Goal: Information Seeking & Learning: Learn about a topic

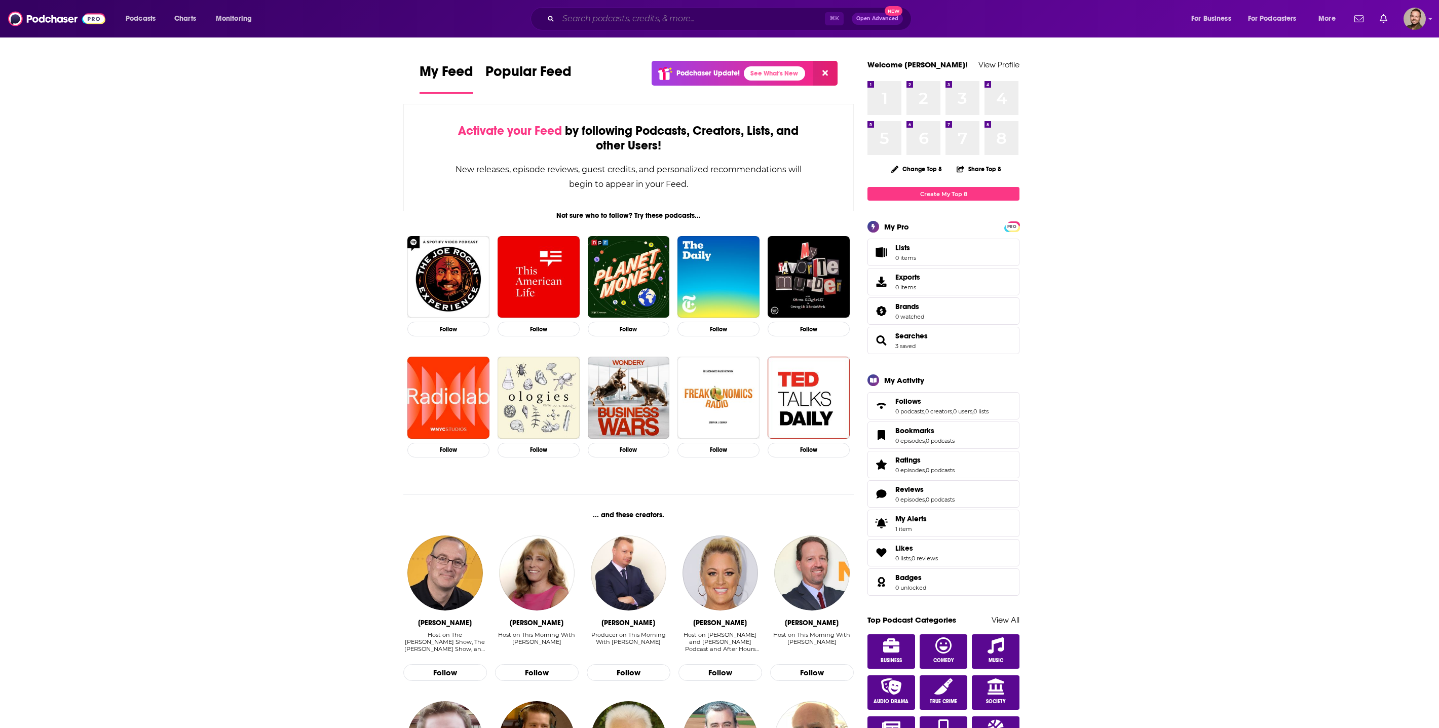
click at [591, 17] on input "Search podcasts, credits, & more..." at bounding box center [691, 19] width 266 height 16
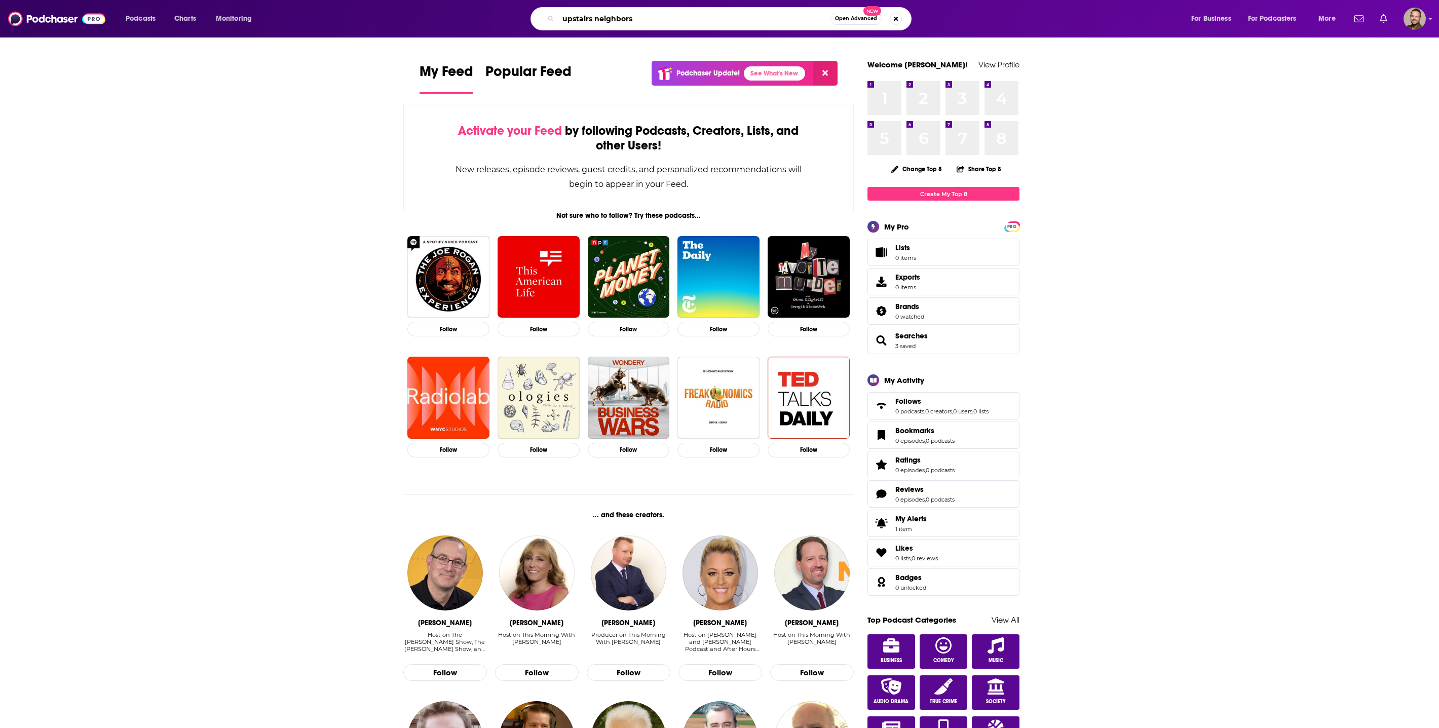
type input "upstairs neighbors"
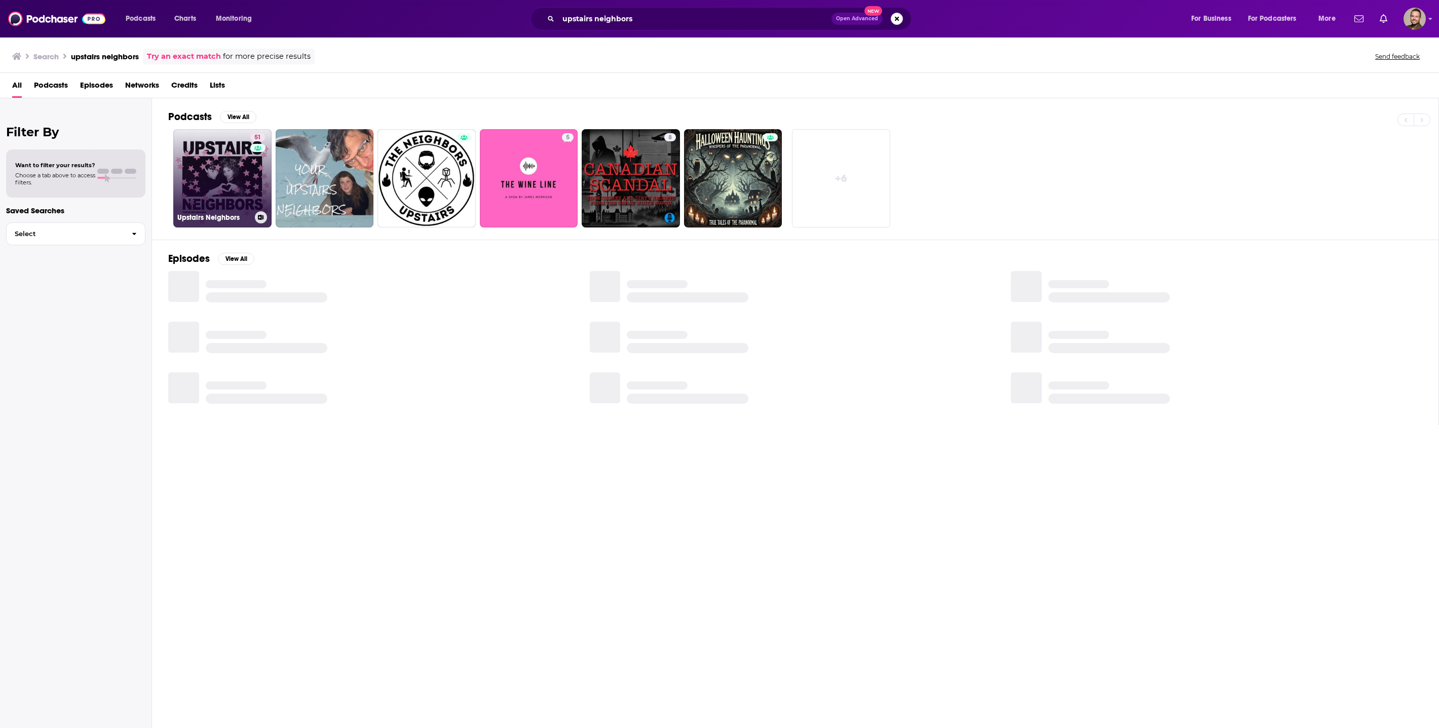
click at [218, 166] on link "51 Upstairs Neighbors" at bounding box center [222, 178] width 98 height 98
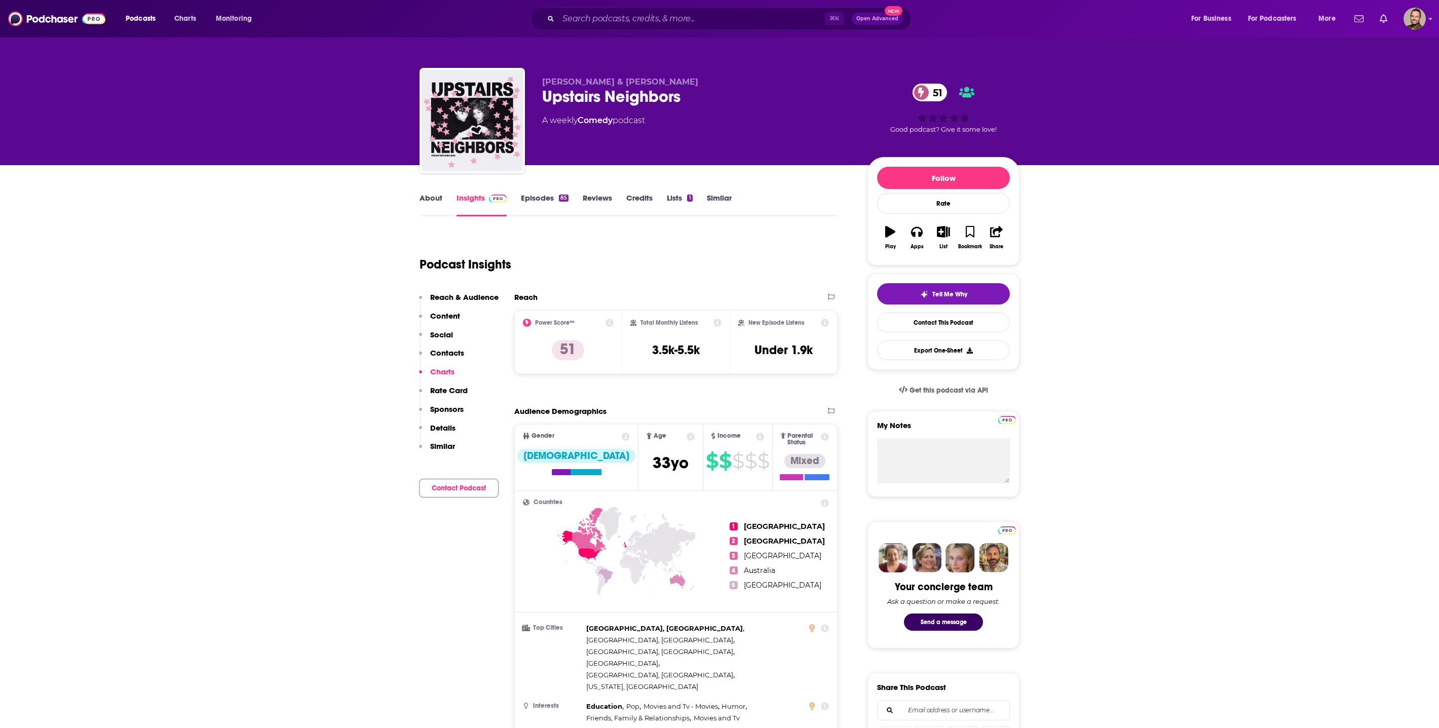
click at [622, 439] on icon at bounding box center [626, 437] width 8 height 8
click at [565, 438] on div "Gender" at bounding box center [576, 437] width 123 height 8
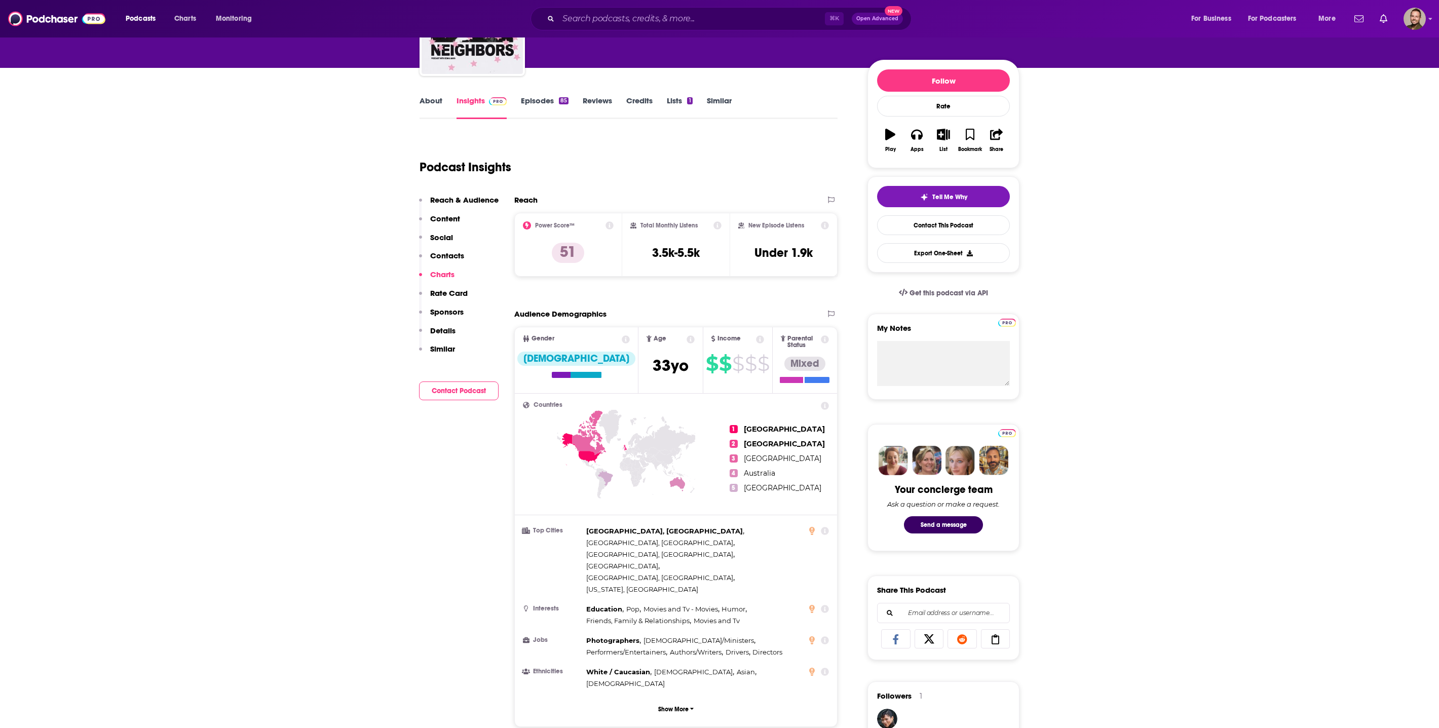
scroll to position [114, 0]
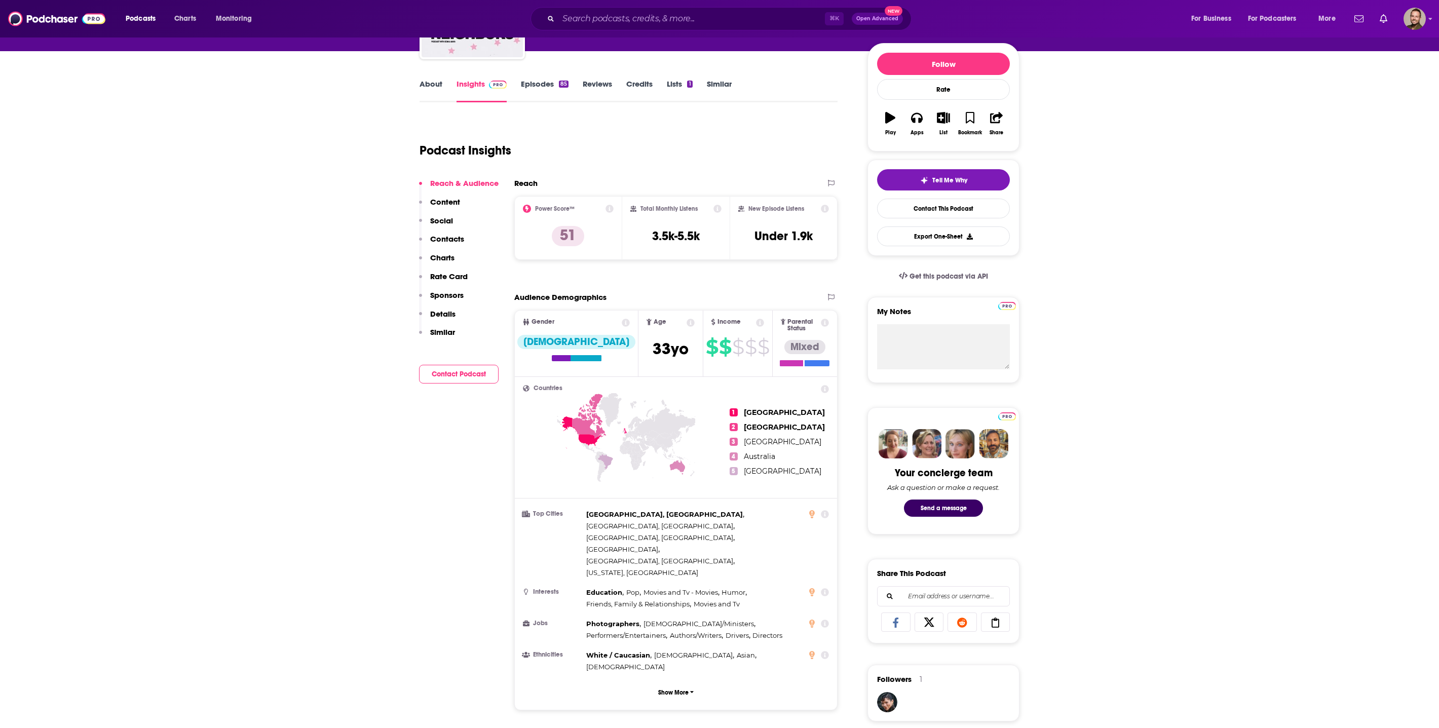
click at [756, 323] on icon at bounding box center [760, 323] width 8 height 8
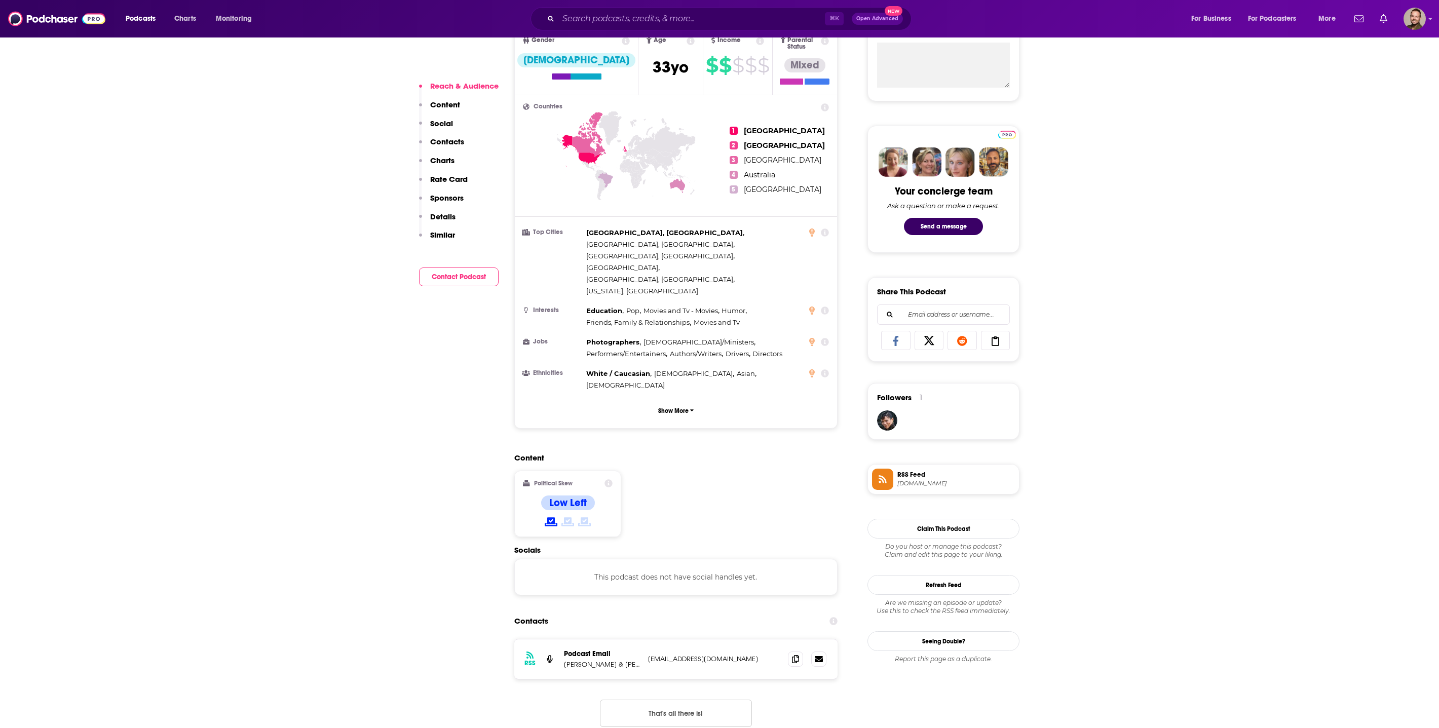
scroll to position [397, 0]
click at [685, 406] on p "Show More" at bounding box center [673, 409] width 30 height 7
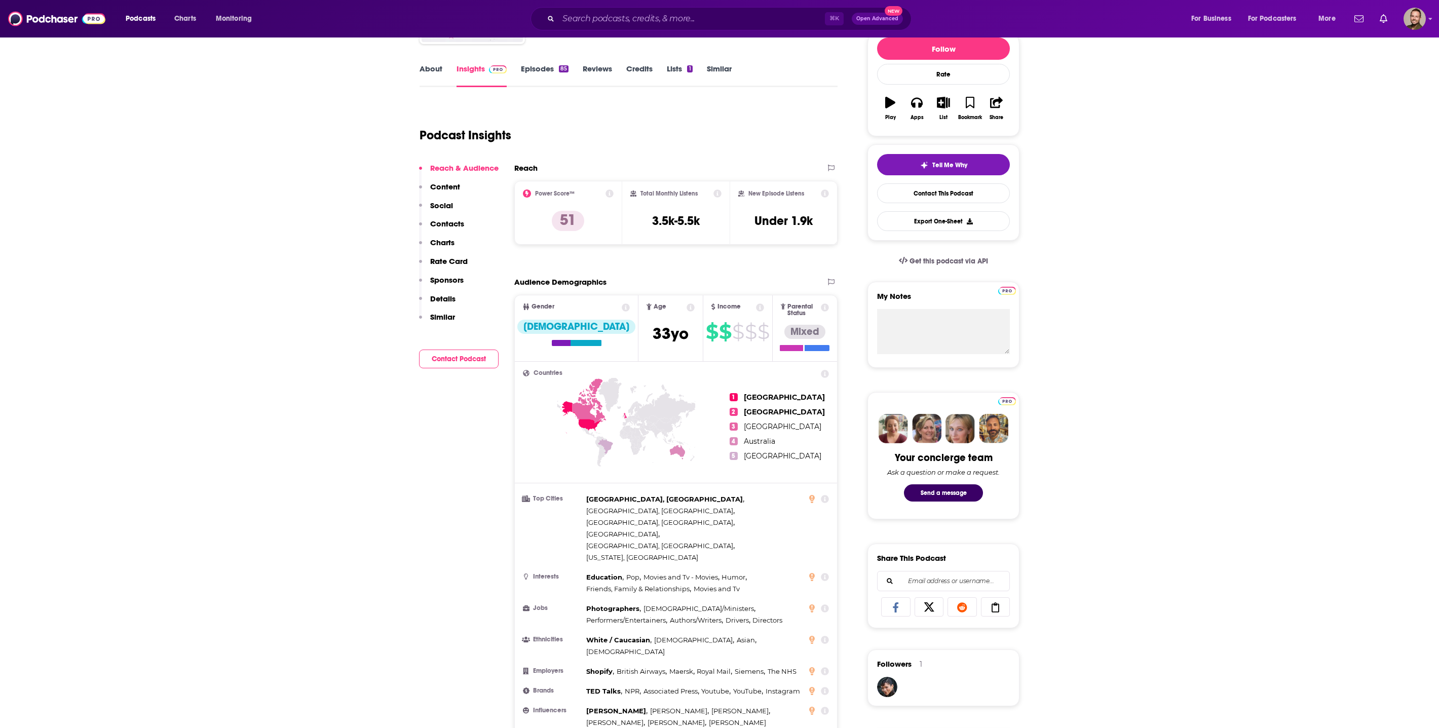
scroll to position [83, 0]
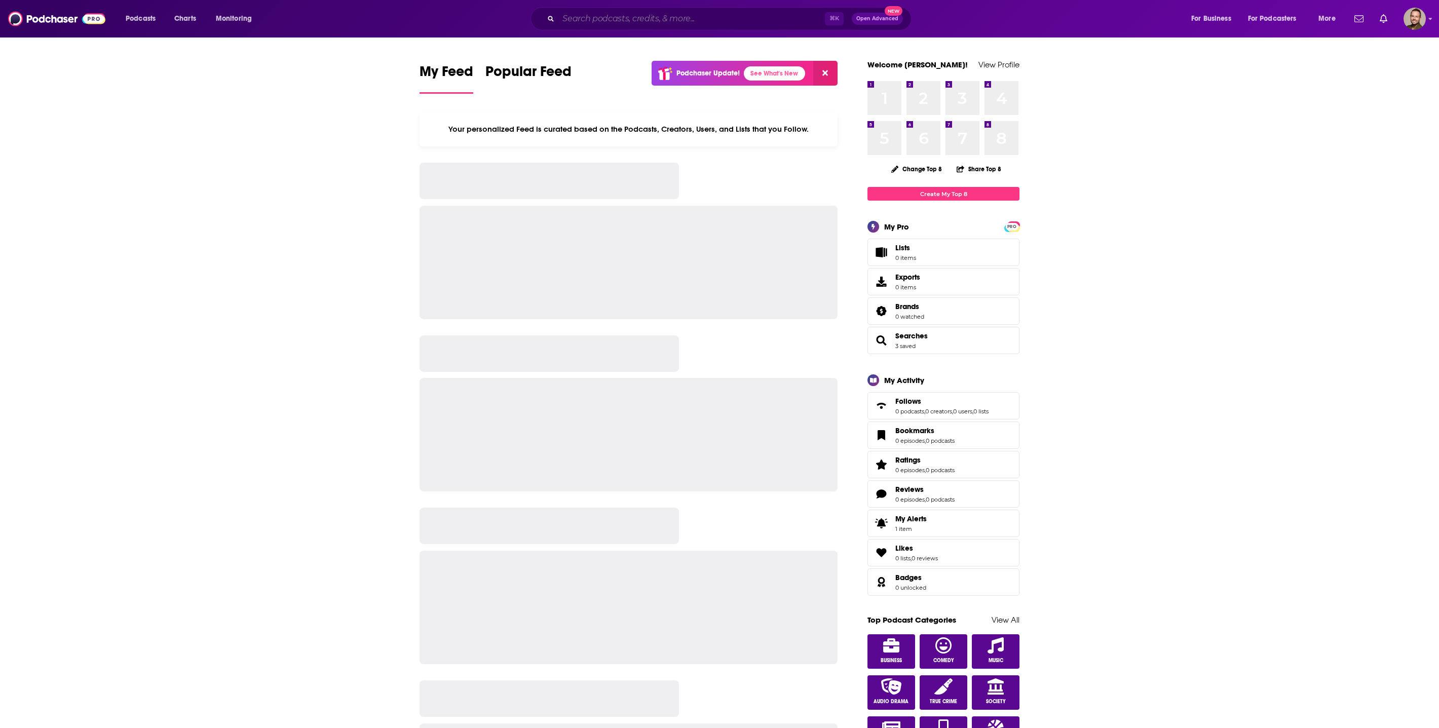
click at [590, 20] on input "Search podcasts, credits, & more..." at bounding box center [691, 19] width 266 height 16
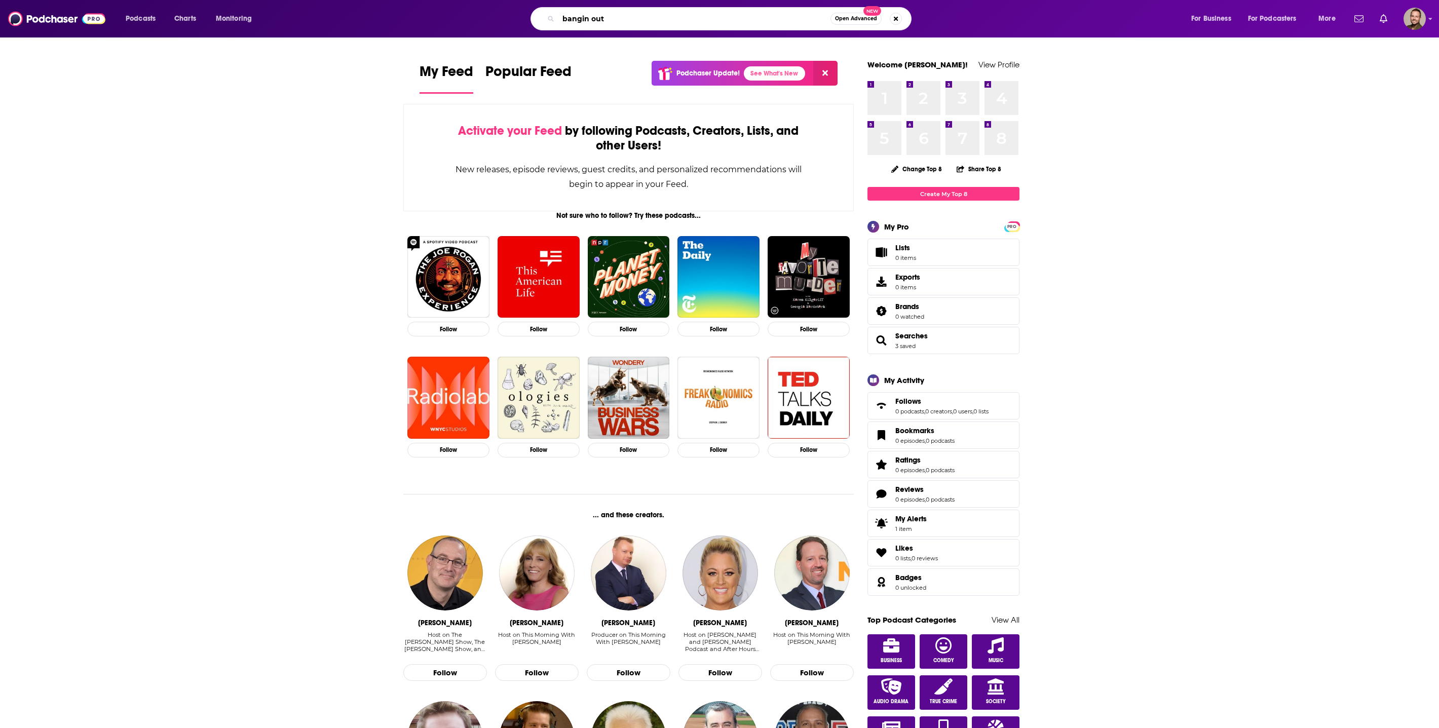
type input "bangin out"
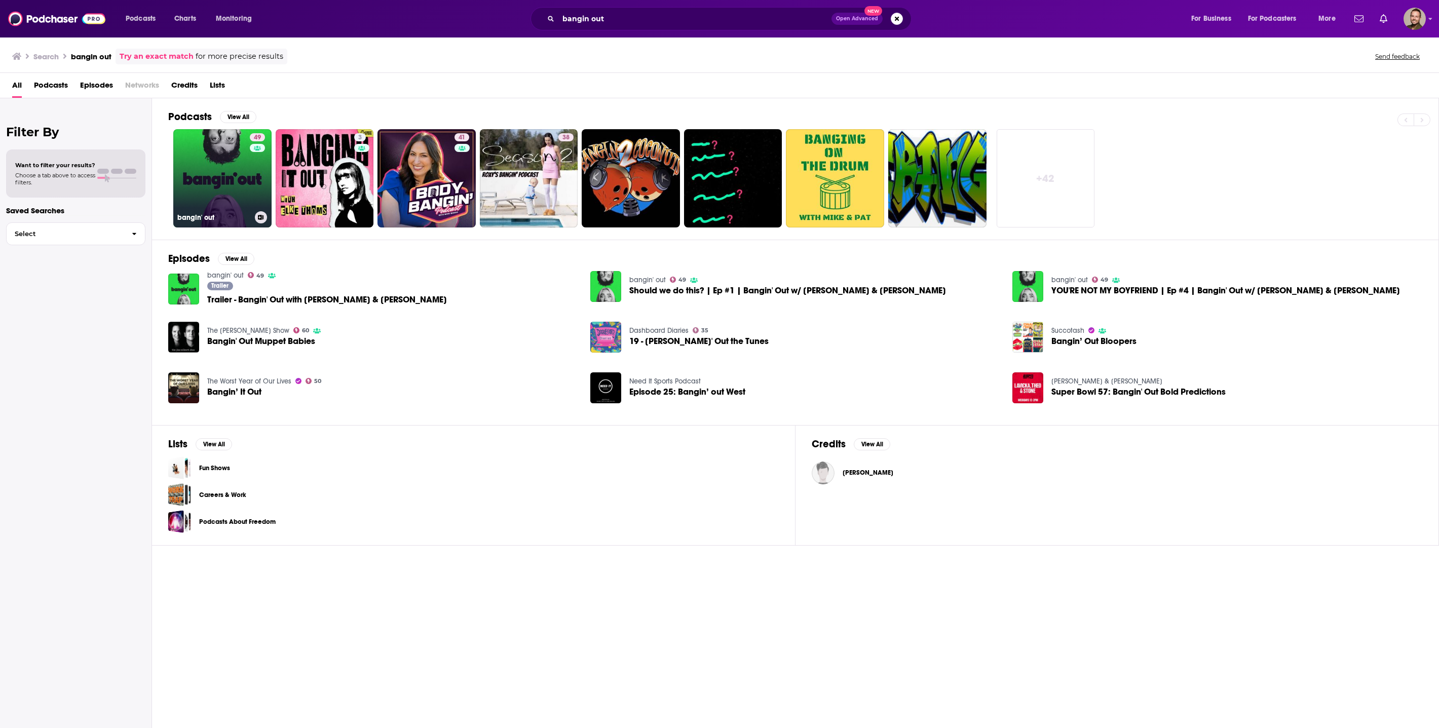
click at [214, 166] on link "49 bangin' out" at bounding box center [222, 178] width 98 height 98
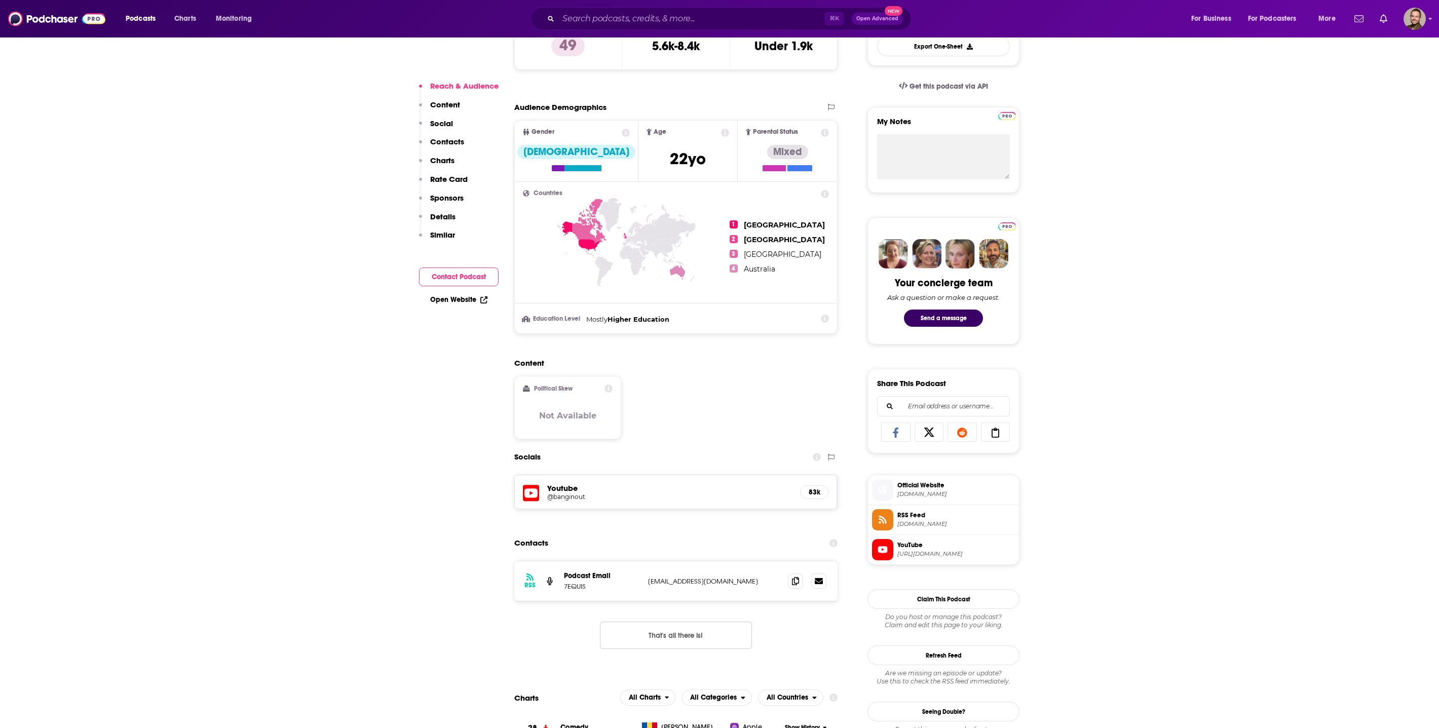
scroll to position [304, 0]
click at [761, 324] on li "Education Level Mostly Higher Education" at bounding box center [676, 319] width 306 height 12
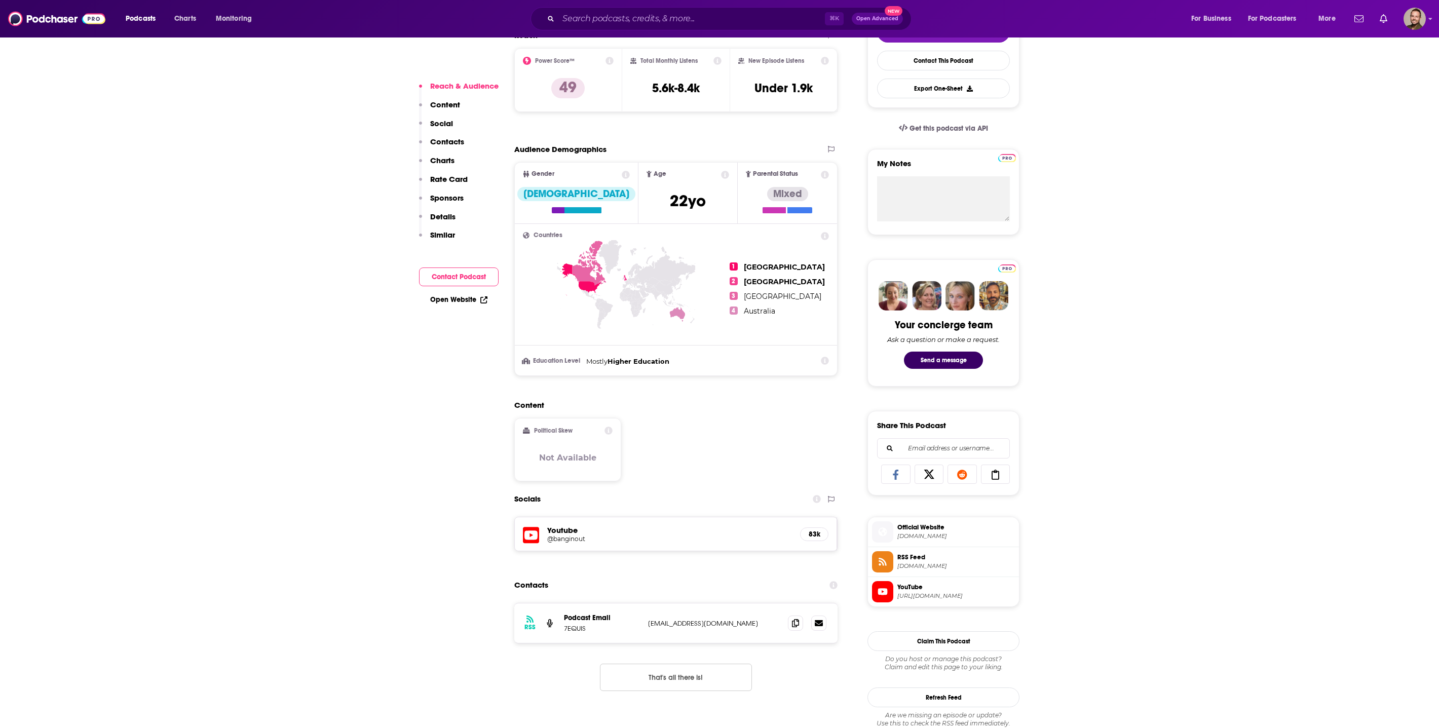
scroll to position [208, 0]
